Goal: Task Accomplishment & Management: Use online tool/utility

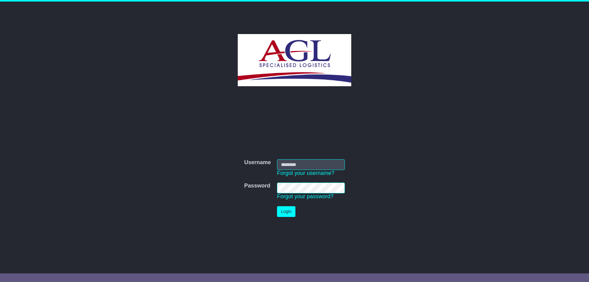
type input "***"
click at [289, 210] on button "Login" at bounding box center [286, 211] width 18 height 11
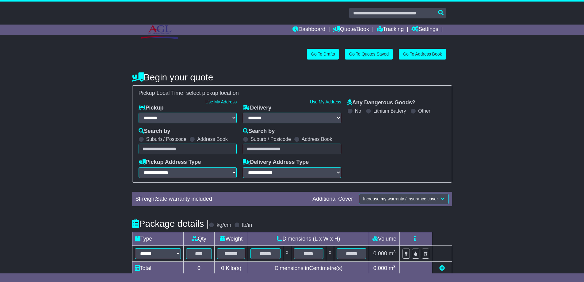
select select "**"
select select
